Goal: Navigation & Orientation: Find specific page/section

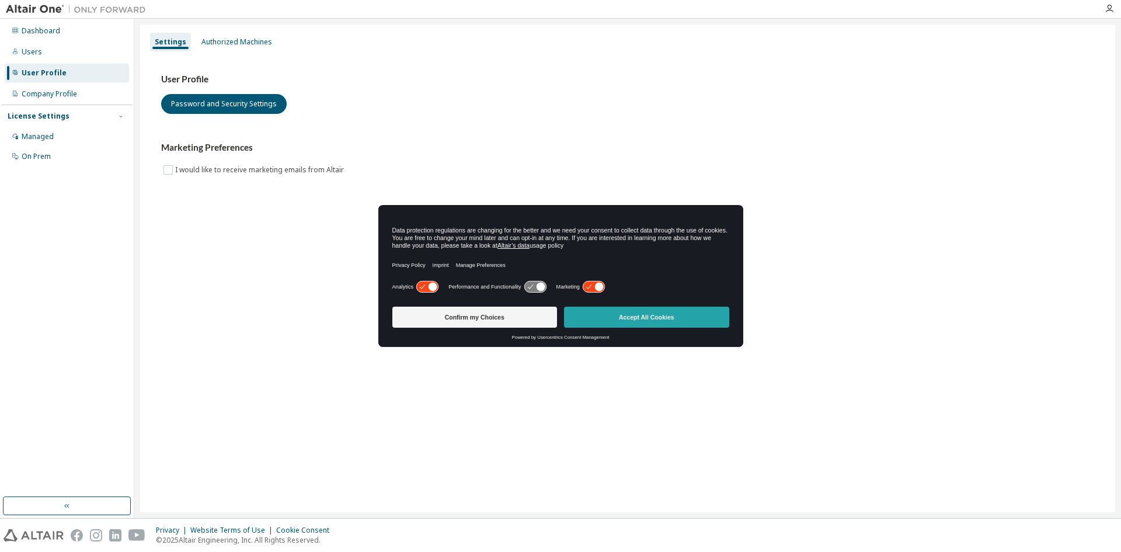
click at [610, 316] on button "Accept All Cookies" at bounding box center [646, 317] width 165 height 21
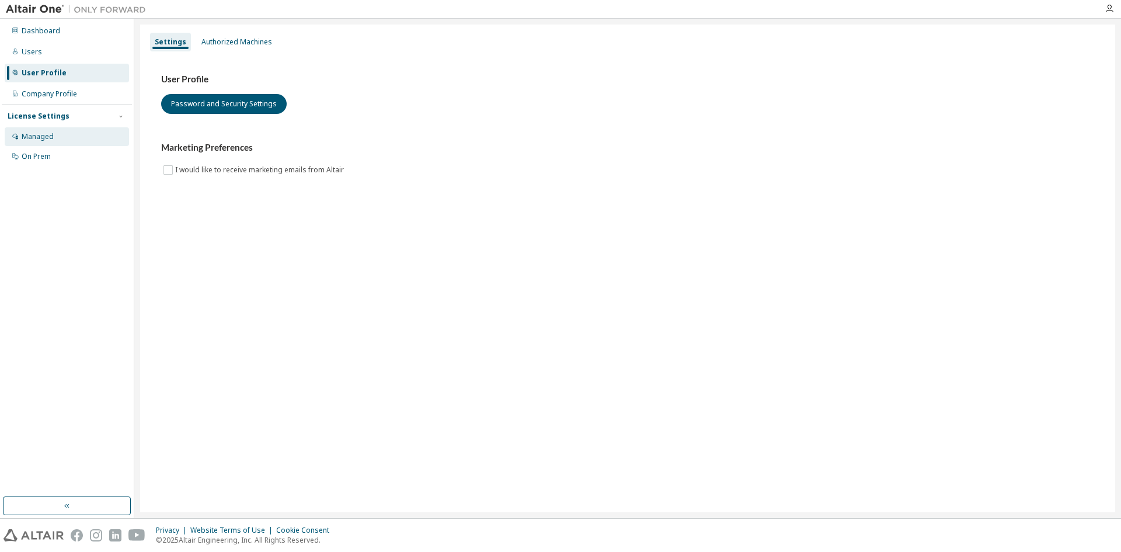
click at [33, 135] on div "Managed" at bounding box center [38, 136] width 32 height 9
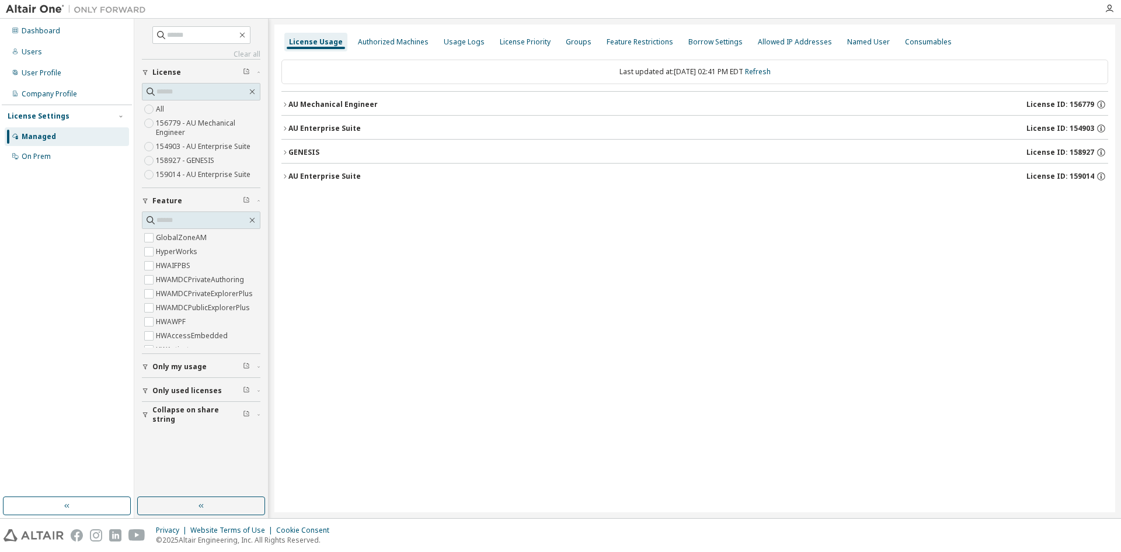
click at [284, 150] on icon "button" at bounding box center [284, 152] width 7 height 7
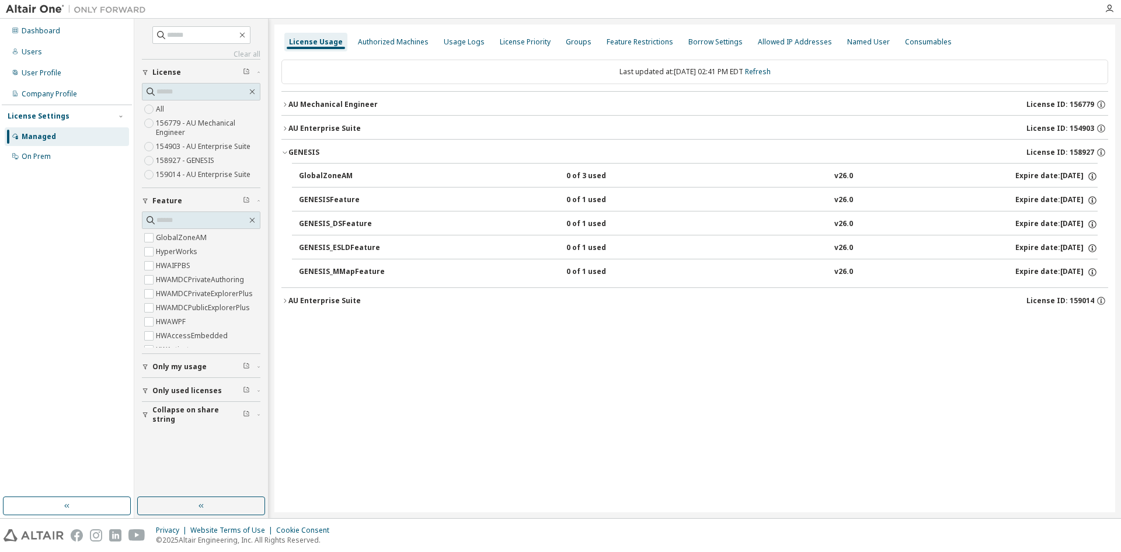
click at [284, 150] on icon "button" at bounding box center [284, 152] width 7 height 7
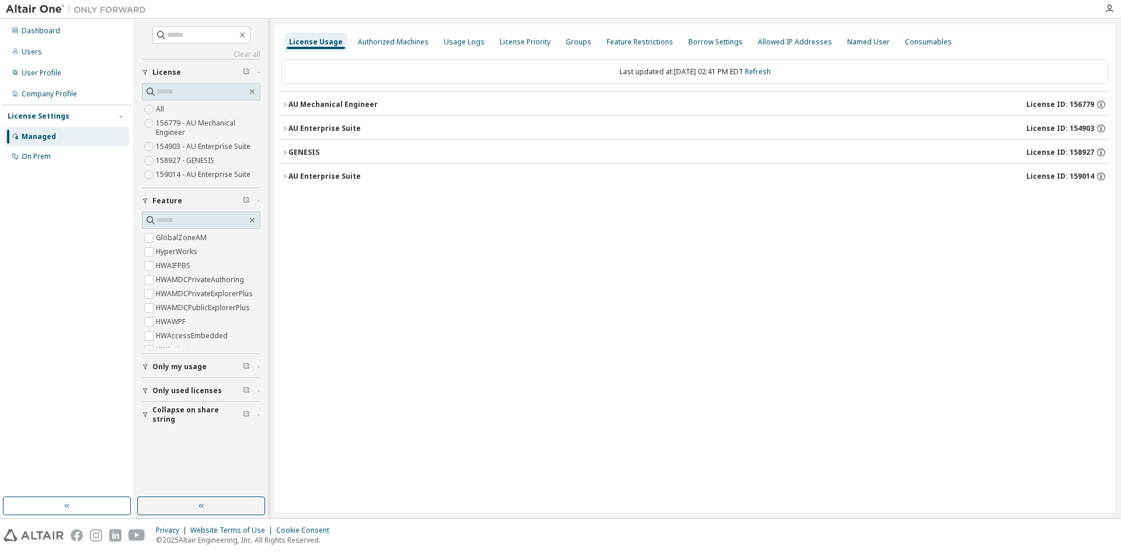
click at [284, 125] on icon "button" at bounding box center [284, 128] width 7 height 7
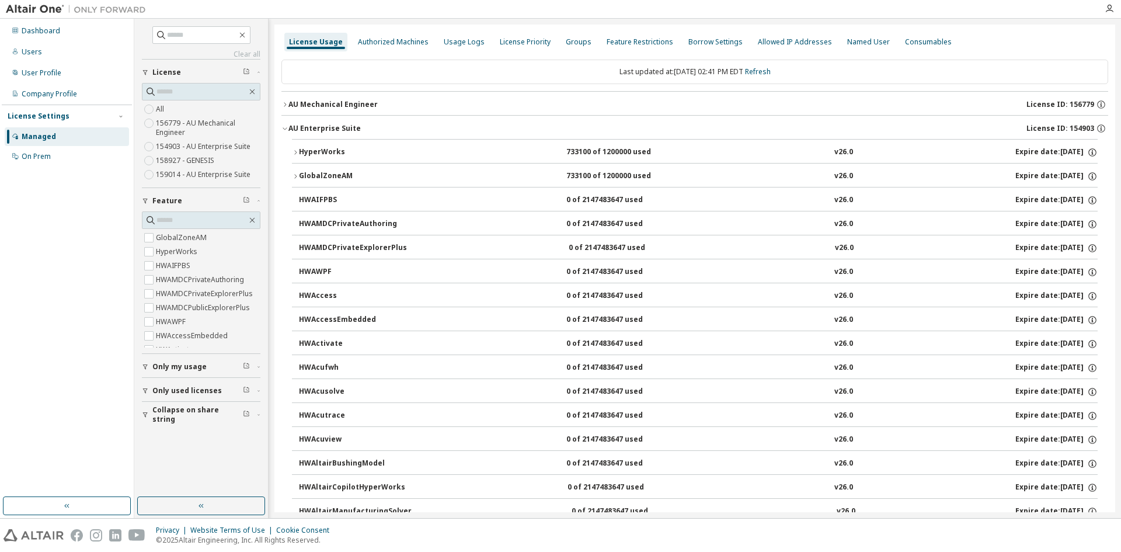
click at [284, 125] on icon "button" at bounding box center [284, 128] width 7 height 7
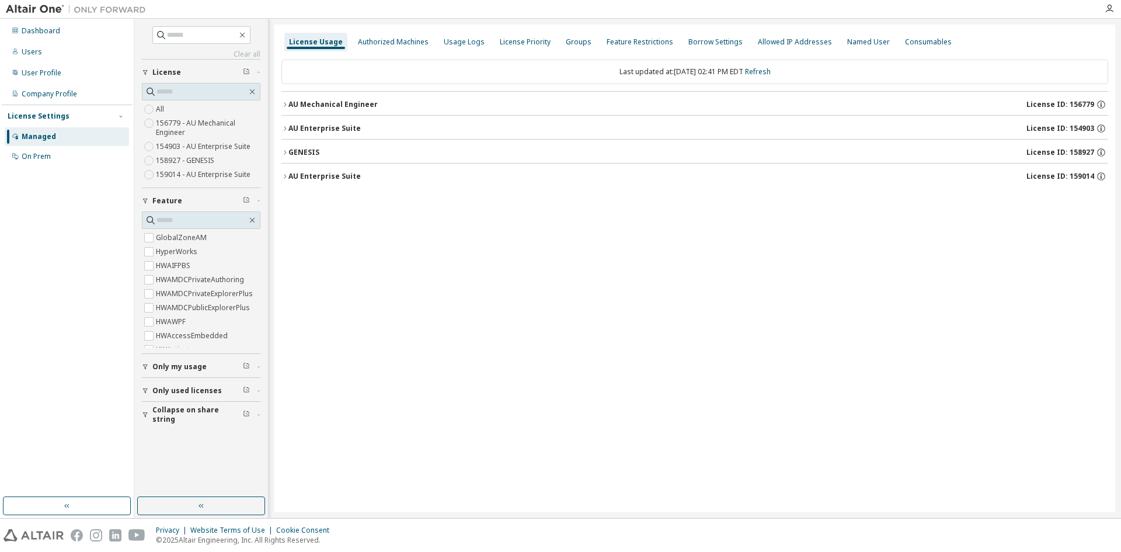
click at [284, 106] on icon "button" at bounding box center [284, 104] width 7 height 7
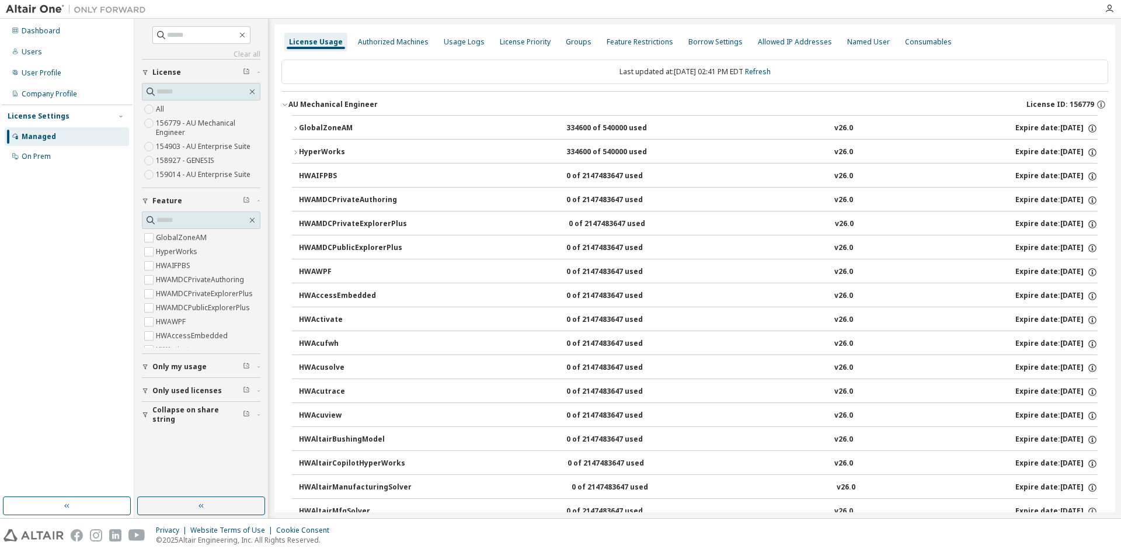
click at [288, 100] on div "AU Mechanical Engineer" at bounding box center [332, 104] width 89 height 9
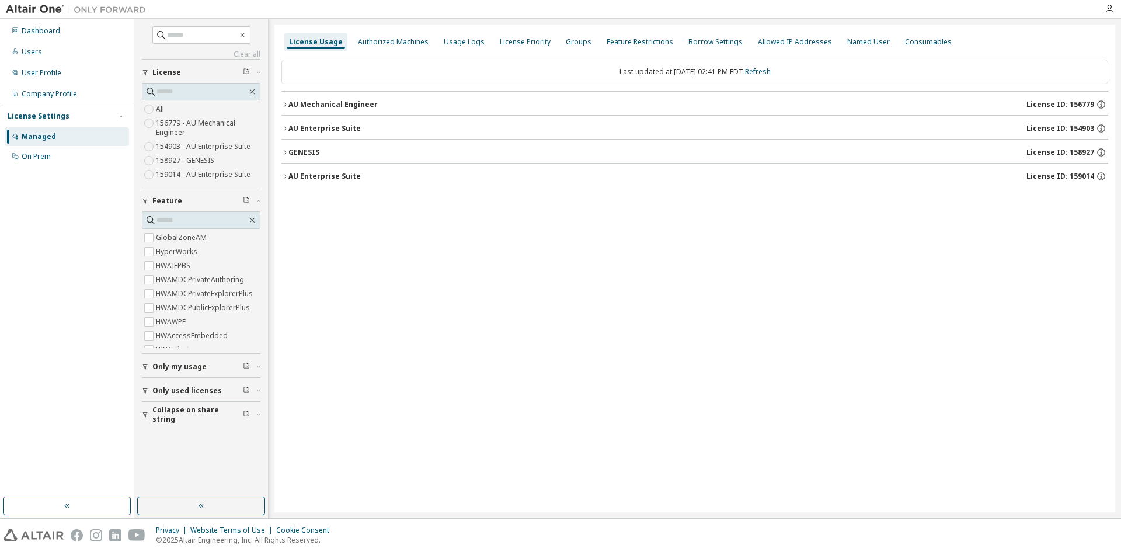
click at [284, 175] on icon "button" at bounding box center [284, 176] width 7 height 7
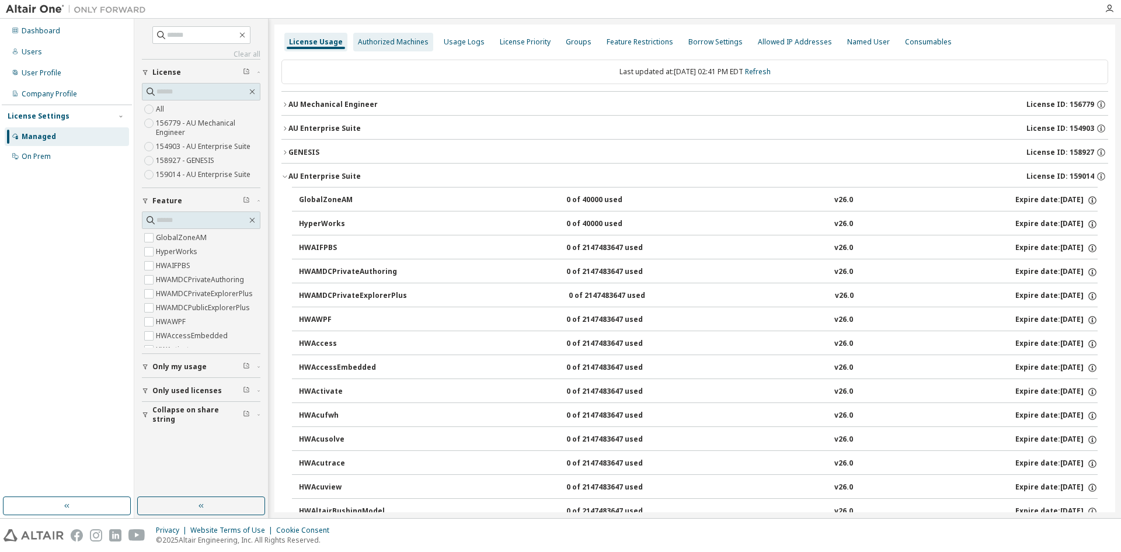
click at [373, 41] on div "Authorized Machines" at bounding box center [393, 41] width 71 height 9
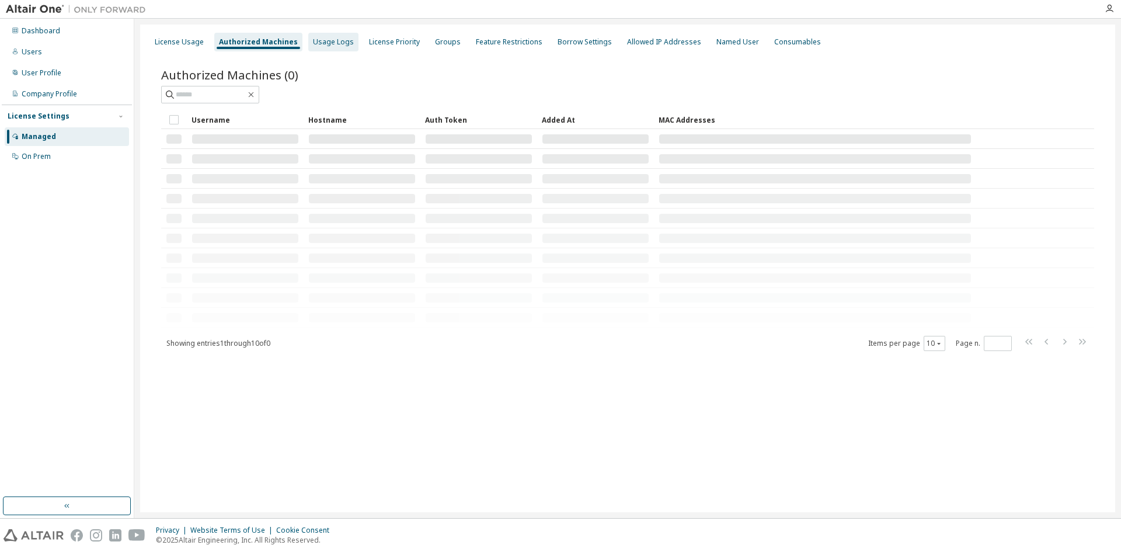
click at [318, 44] on div "Usage Logs" at bounding box center [333, 41] width 41 height 9
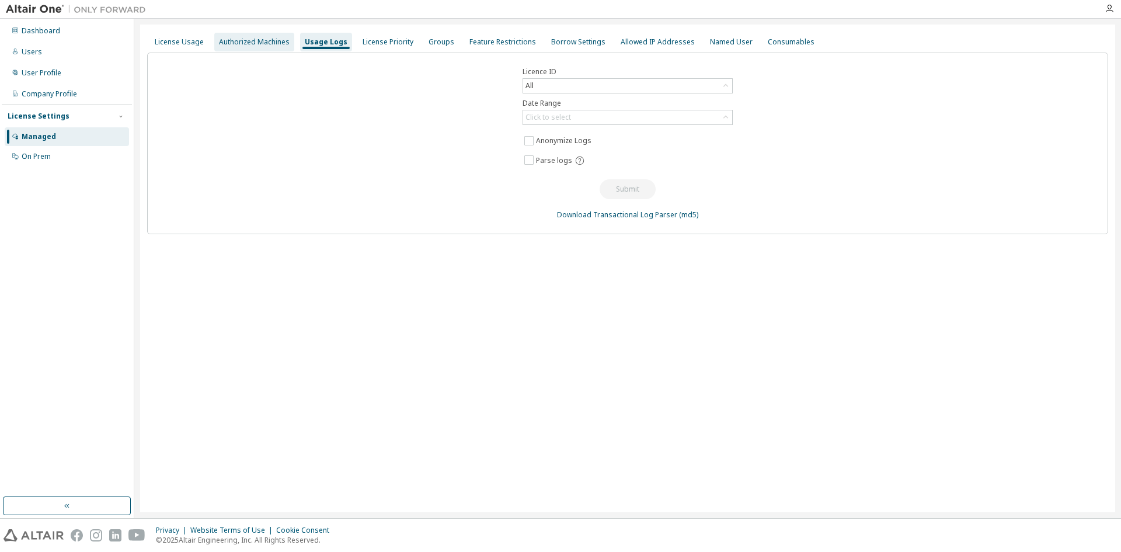
click at [273, 45] on div "Authorized Machines" at bounding box center [254, 41] width 71 height 9
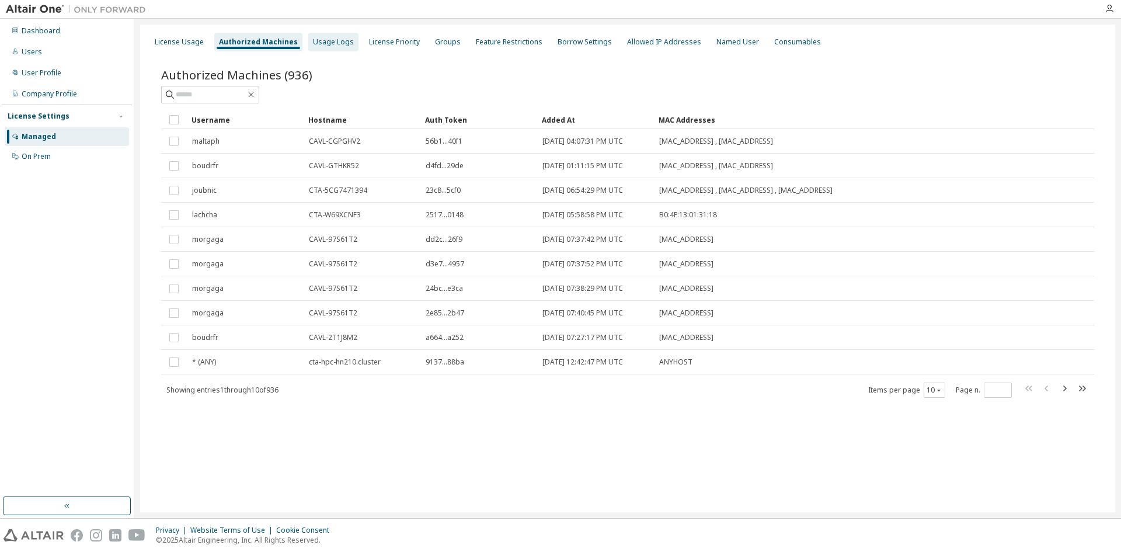
click at [315, 40] on div "Usage Logs" at bounding box center [333, 41] width 41 height 9
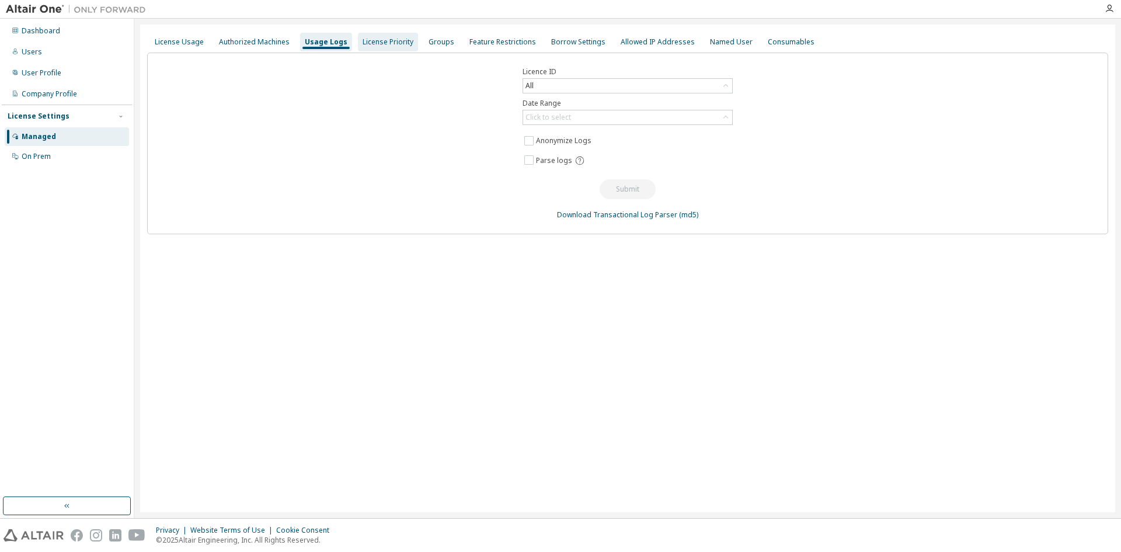
click at [379, 38] on div "License Priority" at bounding box center [388, 41] width 51 height 9
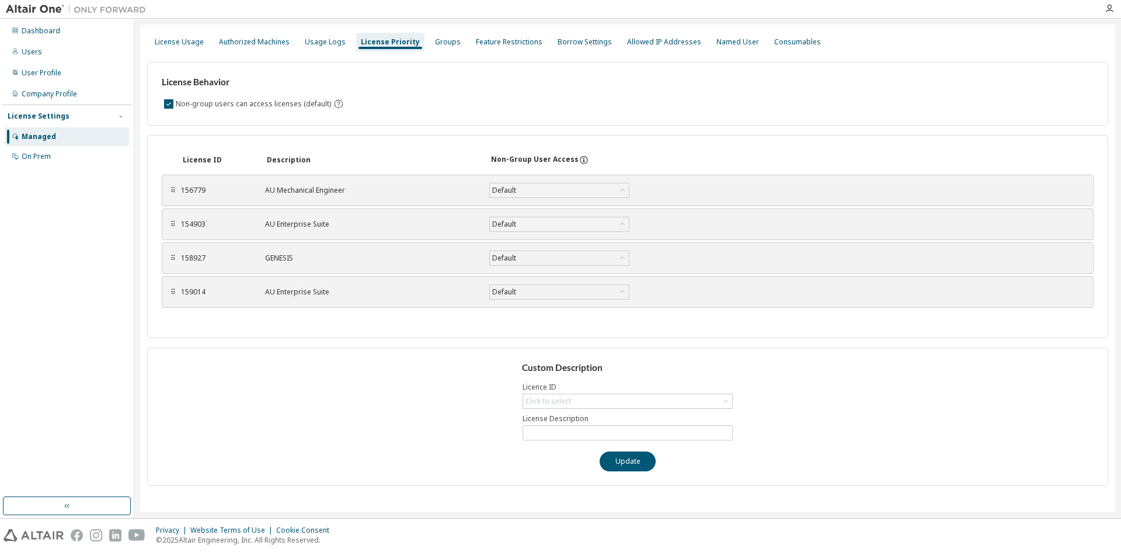
click at [175, 58] on div "License Behavior Non-group users can access licenses (default) License ID Descr…" at bounding box center [627, 269] width 961 height 433
click at [175, 52] on div "License Usage Authorized Machines Usage Logs License Priority Groups Feature Re…" at bounding box center [627, 42] width 961 height 21
click at [178, 46] on div "License Usage" at bounding box center [179, 41] width 49 height 9
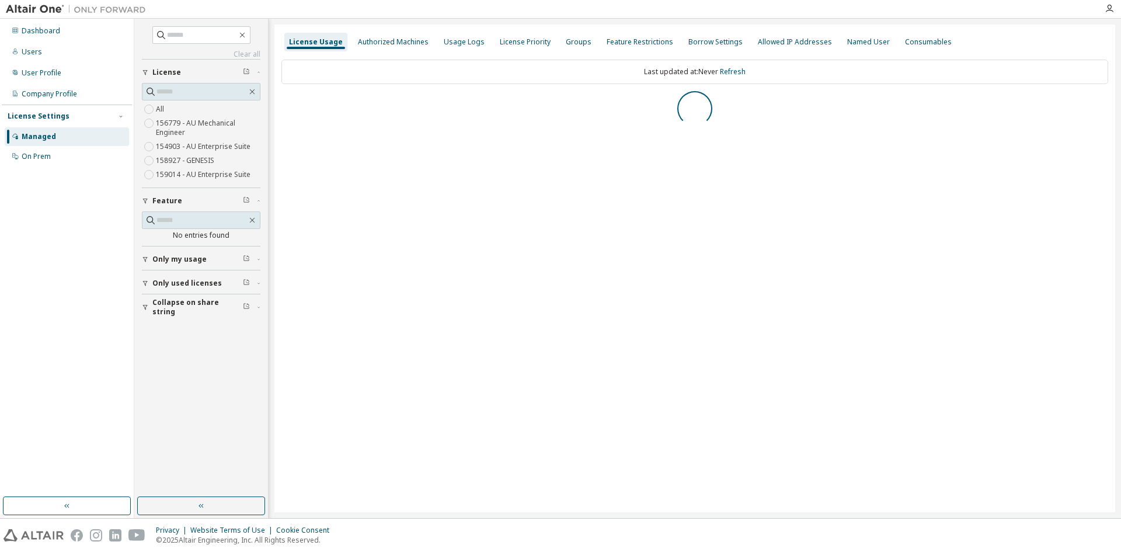
click at [140, 109] on div "Clear all Collapse on share string Only used licenses Only my usage Feature No …" at bounding box center [201, 257] width 130 height 475
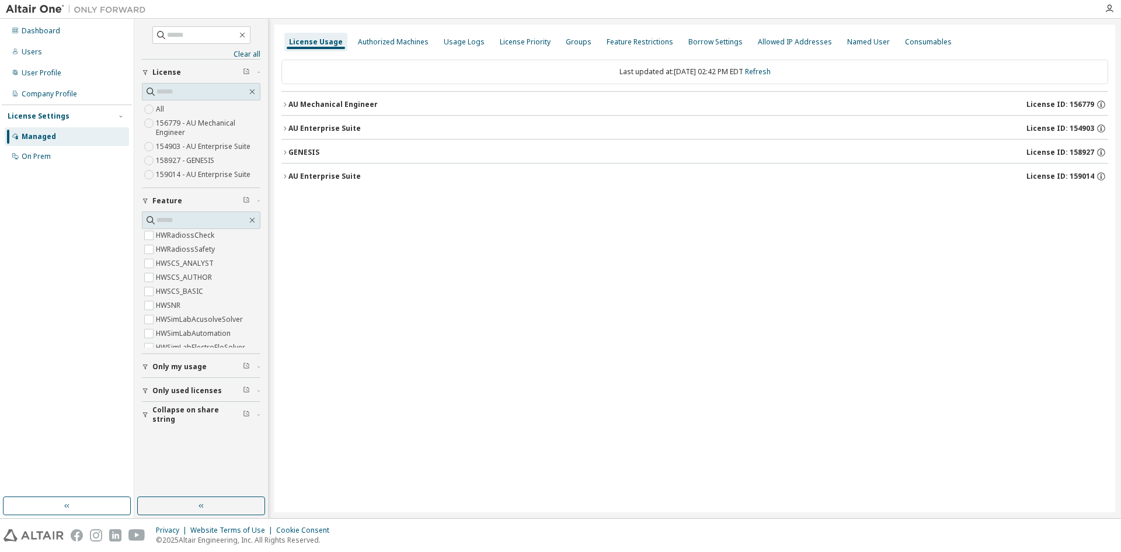
scroll to position [4554, 0]
